Goal: Task Accomplishment & Management: Complete application form

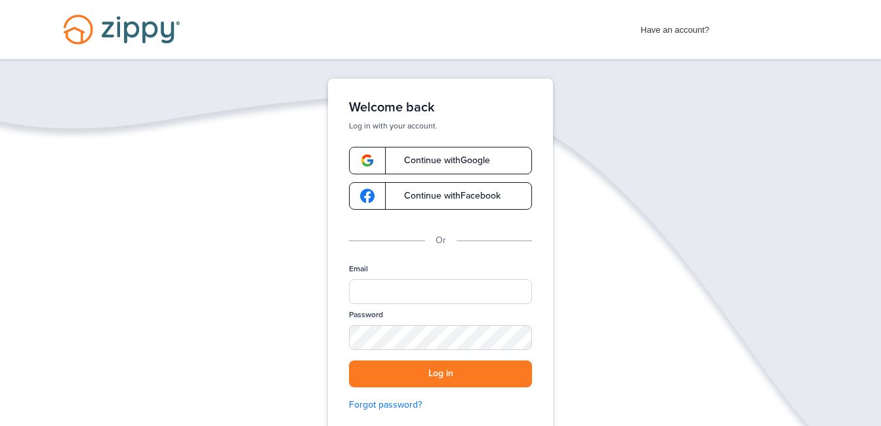
click at [422, 163] on span "Continue with Google" at bounding box center [440, 160] width 99 height 9
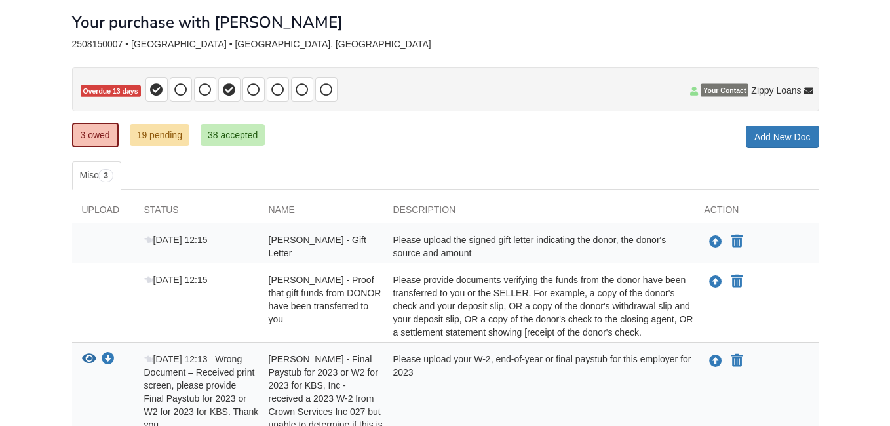
scroll to position [131, 0]
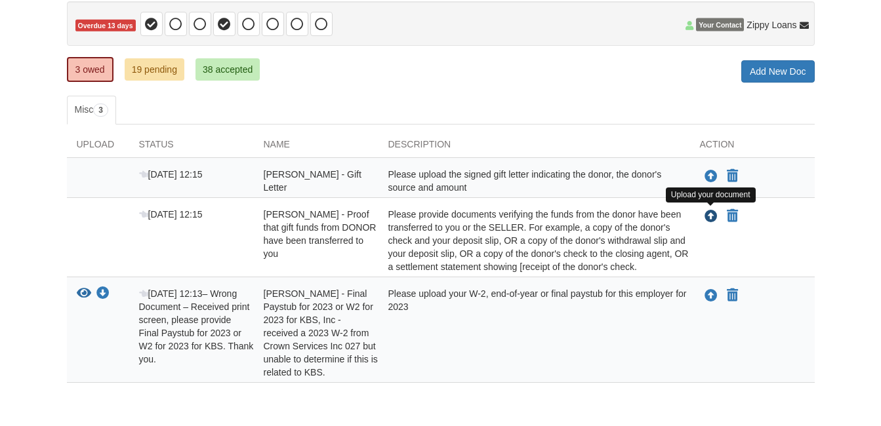
click at [709, 217] on icon "Upload Delores Johnson - Proof that gift funds from DONOR have been transferred…" at bounding box center [710, 216] width 13 height 13
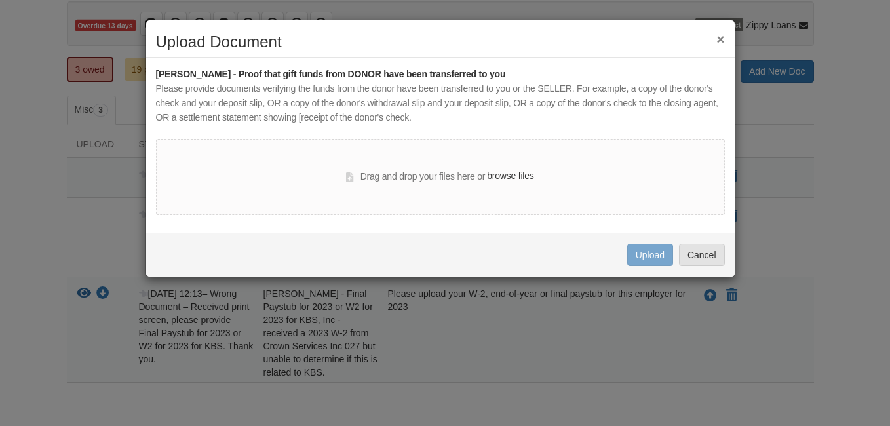
click at [509, 170] on label "browse files" at bounding box center [510, 176] width 47 height 14
click at [0, 0] on input "browse files" at bounding box center [0, 0] width 0 height 0
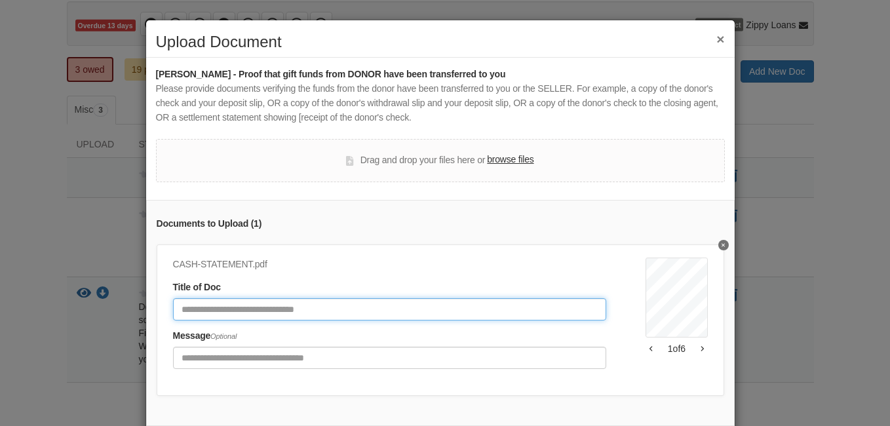
click at [287, 303] on input "Document Title" at bounding box center [390, 309] width 434 height 22
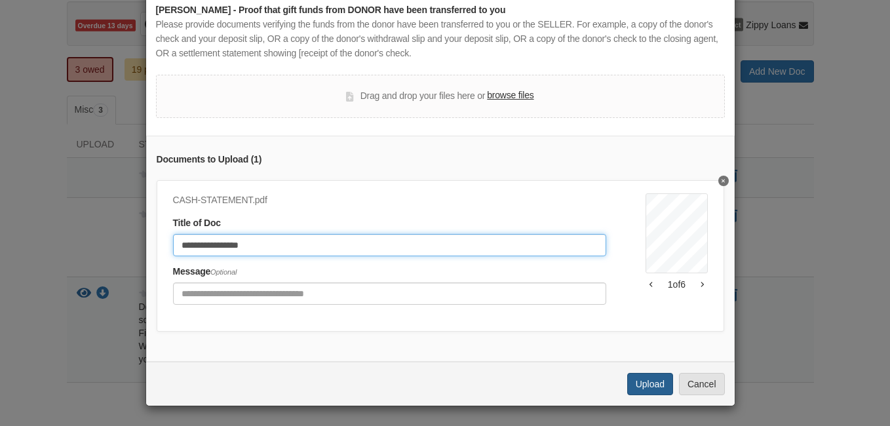
type input "**********"
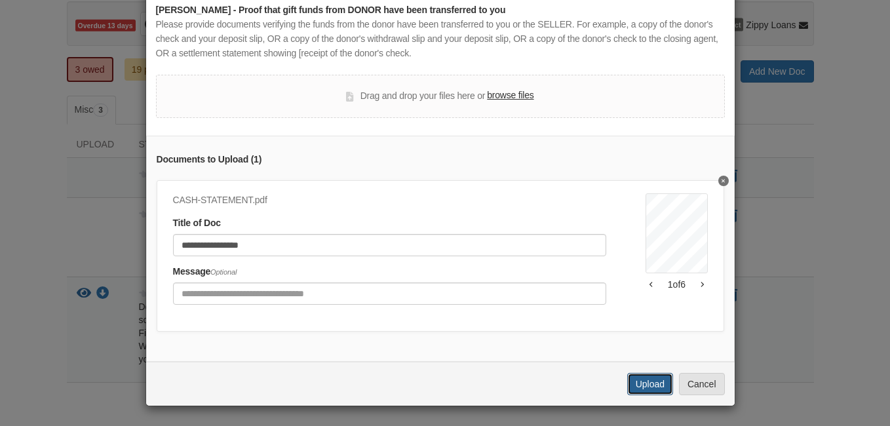
click at [650, 381] on button "Upload" at bounding box center [651, 384] width 46 height 22
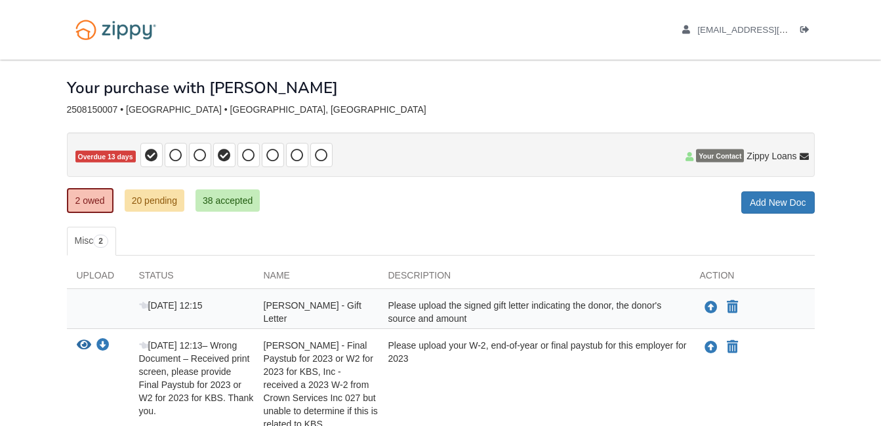
scroll to position [114, 0]
